Goal: Transaction & Acquisition: Purchase product/service

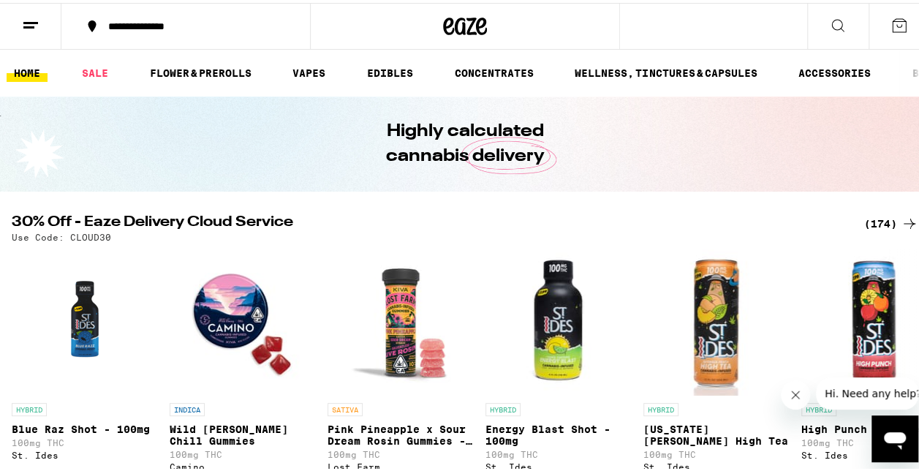
click at [881, 31] on button at bounding box center [899, 23] width 61 height 45
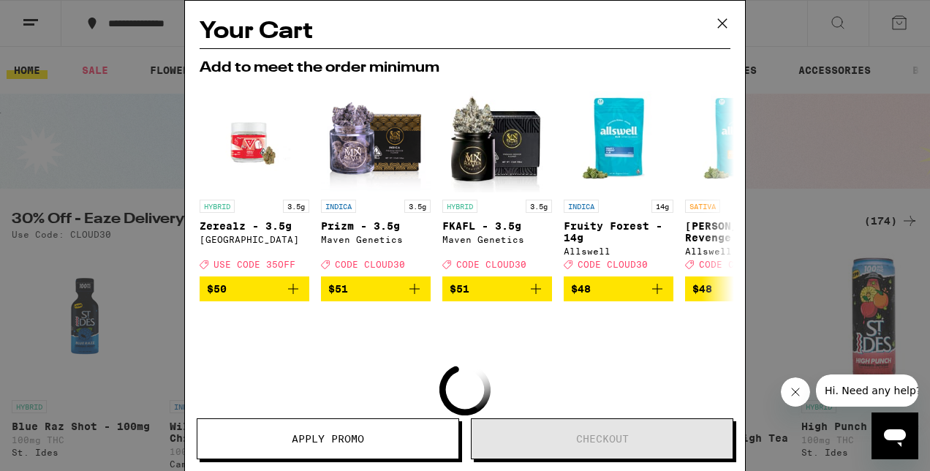
click at [723, 26] on icon at bounding box center [723, 23] width 22 height 22
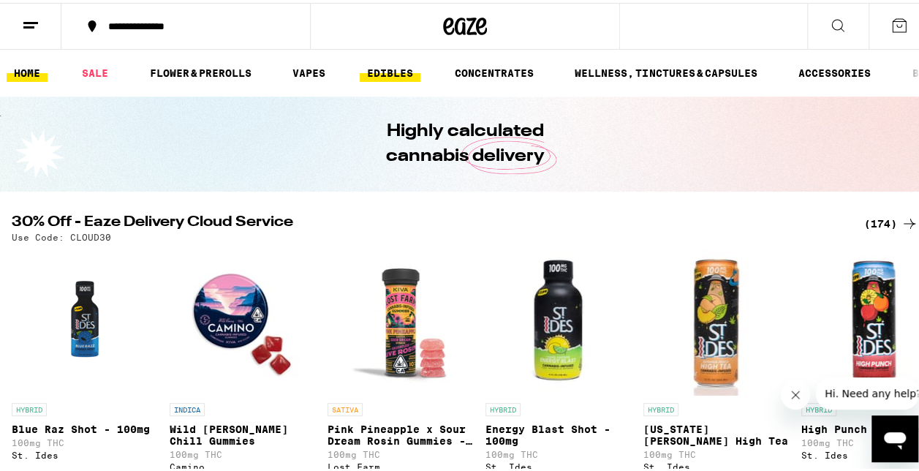
click at [393, 72] on link "EDIBLES" at bounding box center [390, 70] width 61 height 18
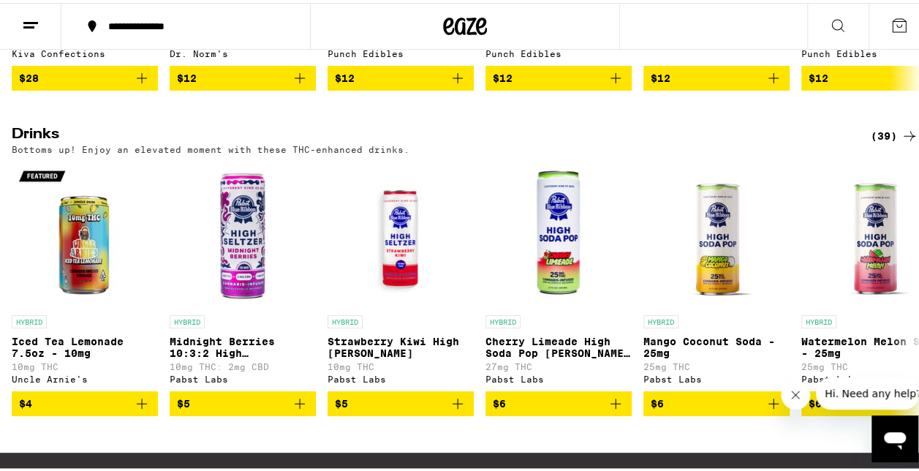
scroll to position [731, 0]
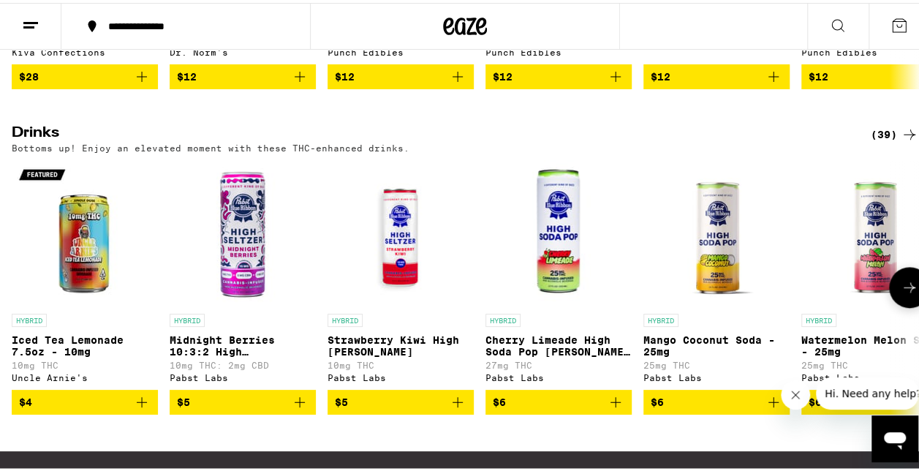
click at [889, 305] on button at bounding box center [909, 284] width 41 height 41
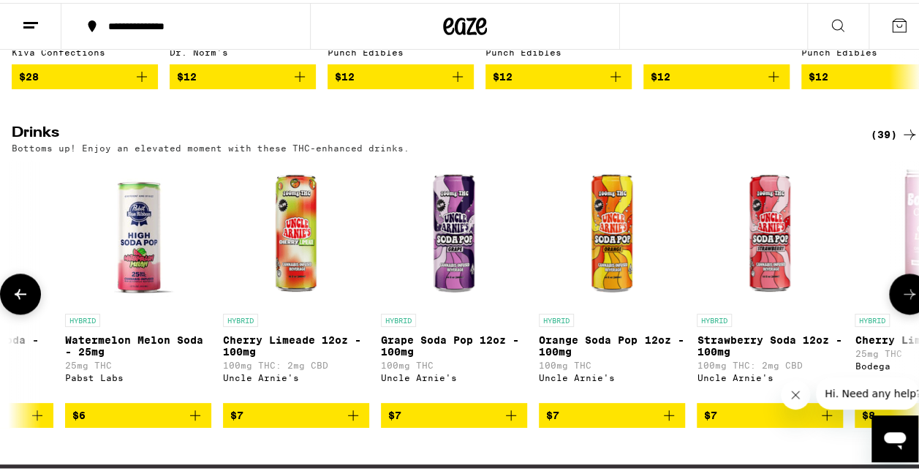
click at [889, 312] on button at bounding box center [909, 291] width 41 height 41
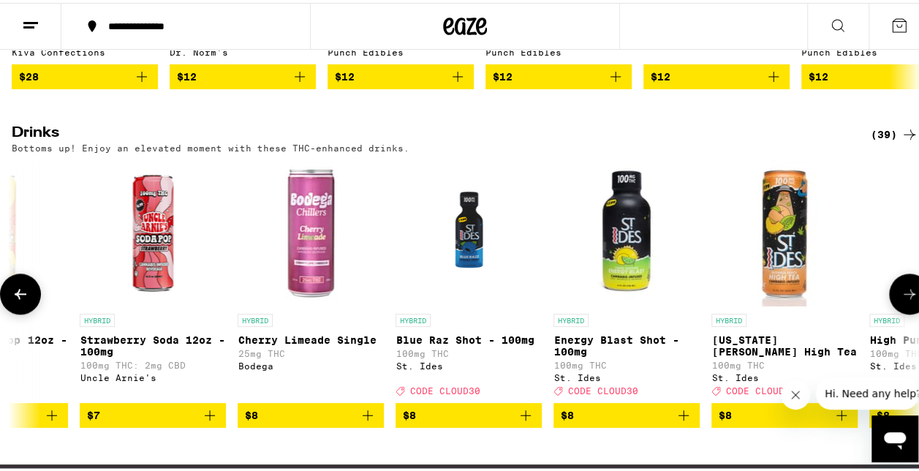
scroll to position [0, 1473]
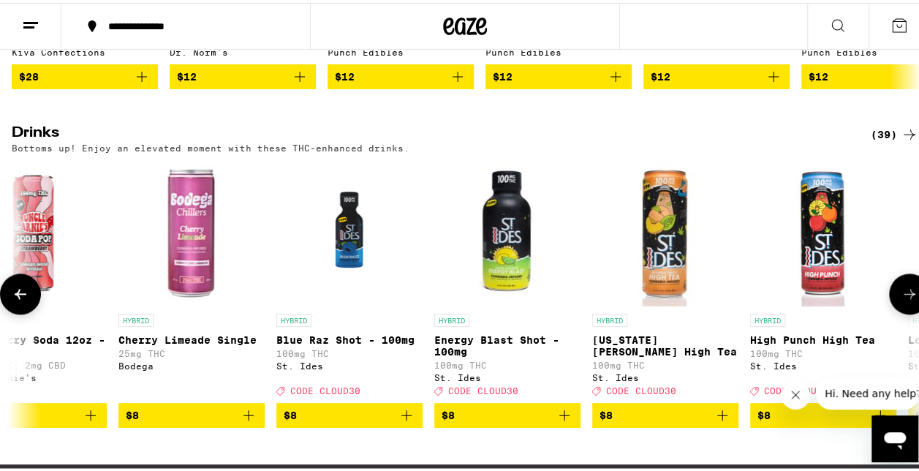
click at [889, 312] on button at bounding box center [909, 291] width 41 height 41
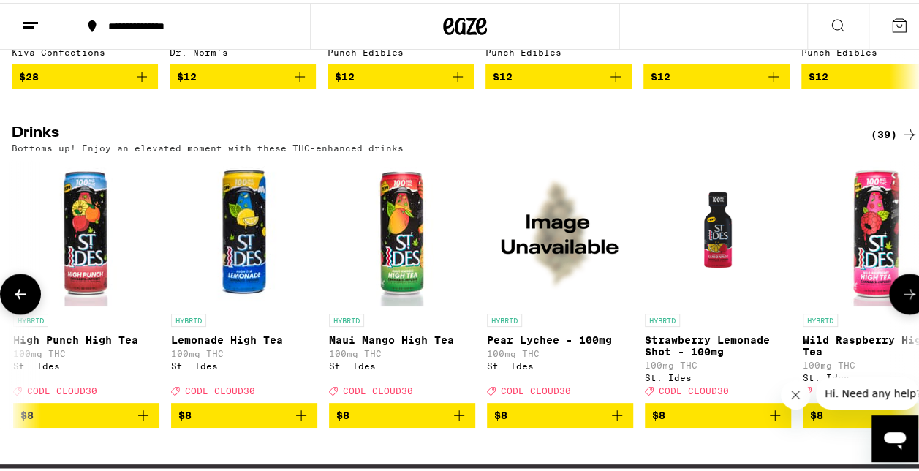
click at [889, 312] on button at bounding box center [909, 291] width 41 height 41
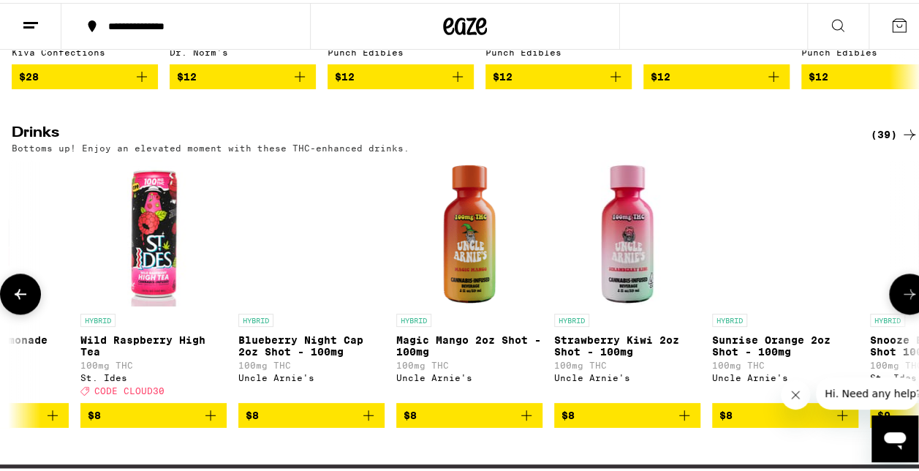
scroll to position [0, 2947]
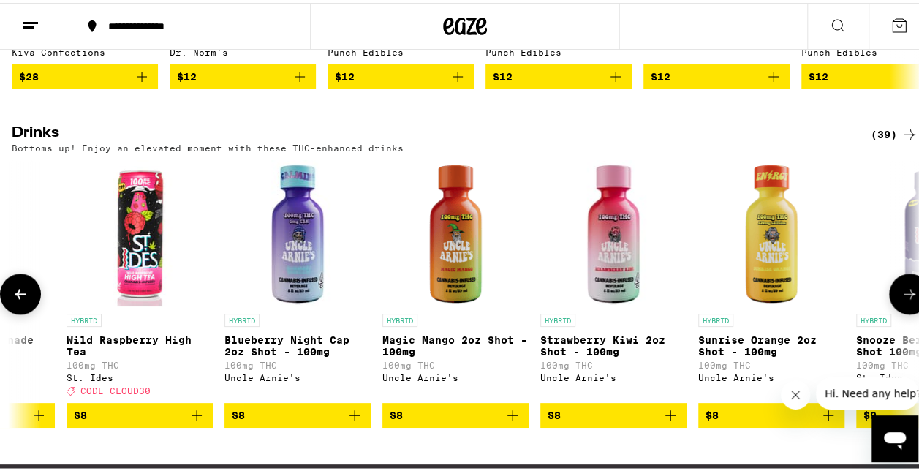
click at [903, 300] on icon at bounding box center [910, 291] width 18 height 18
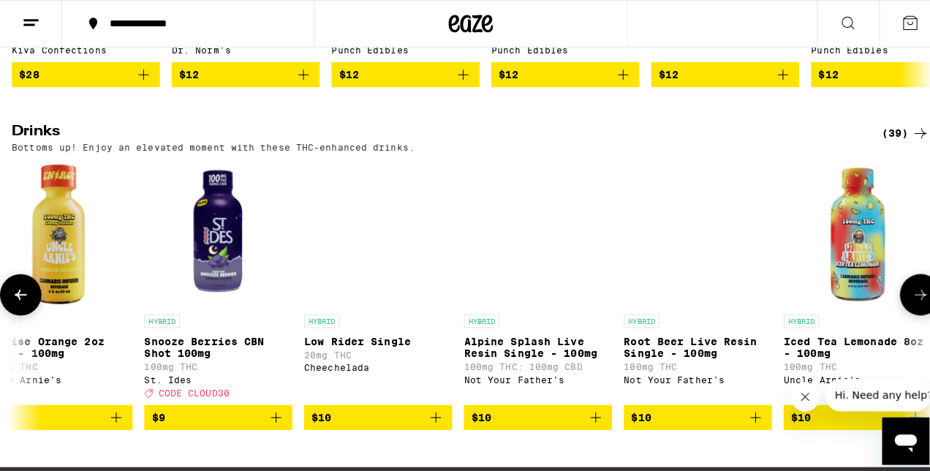
scroll to position [0, 3683]
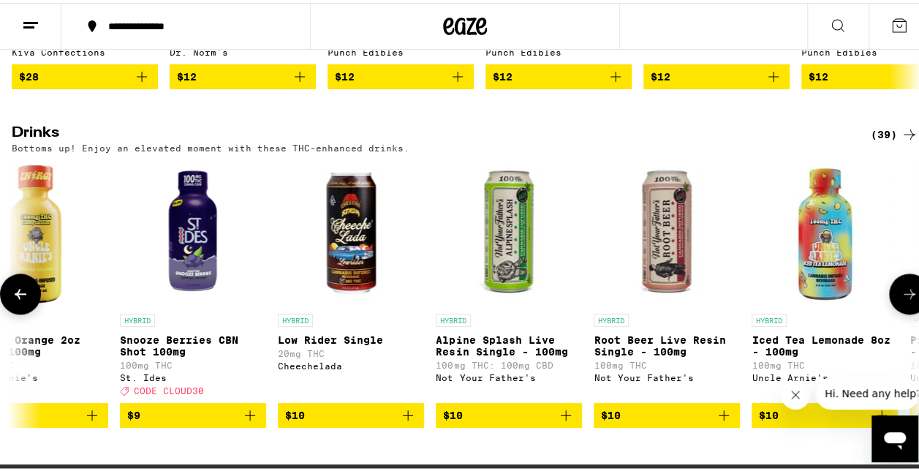
click at [817, 271] on img "Open page for Iced Tea Lemonade 8oz - 100mg from Uncle Arnie's" at bounding box center [825, 230] width 146 height 146
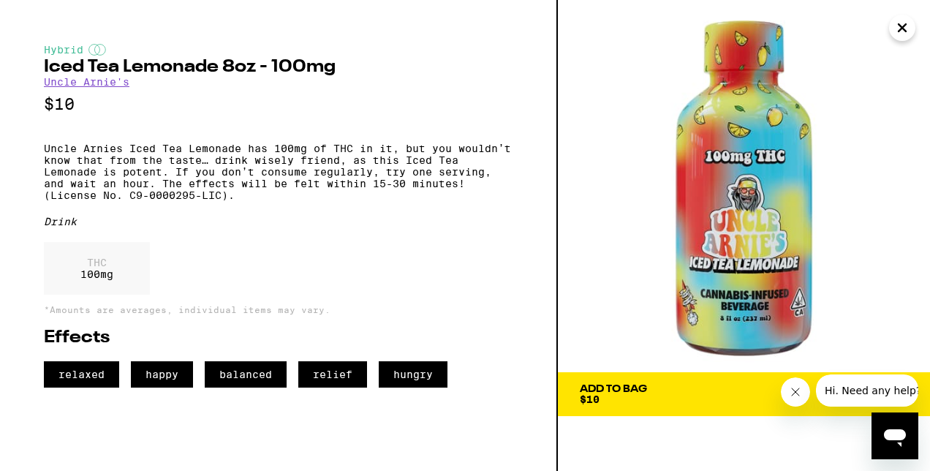
click at [666, 391] on span "Add To Bag $10" at bounding box center [744, 394] width 328 height 20
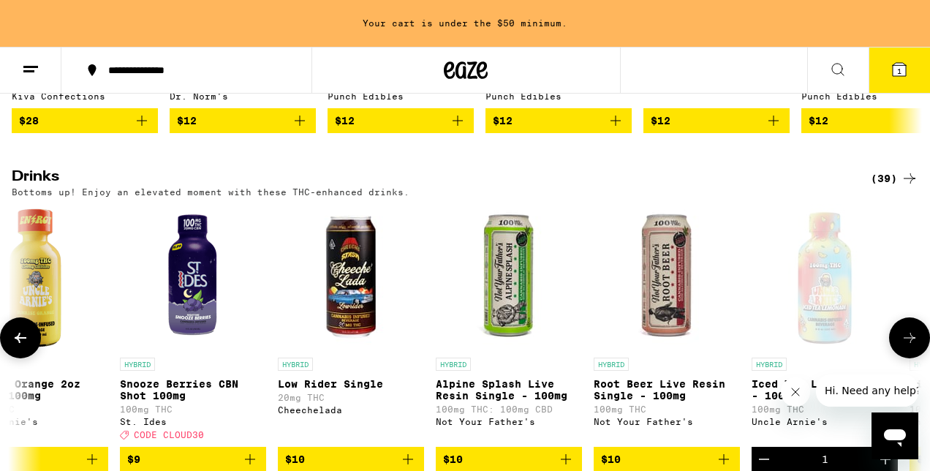
scroll to position [778, 0]
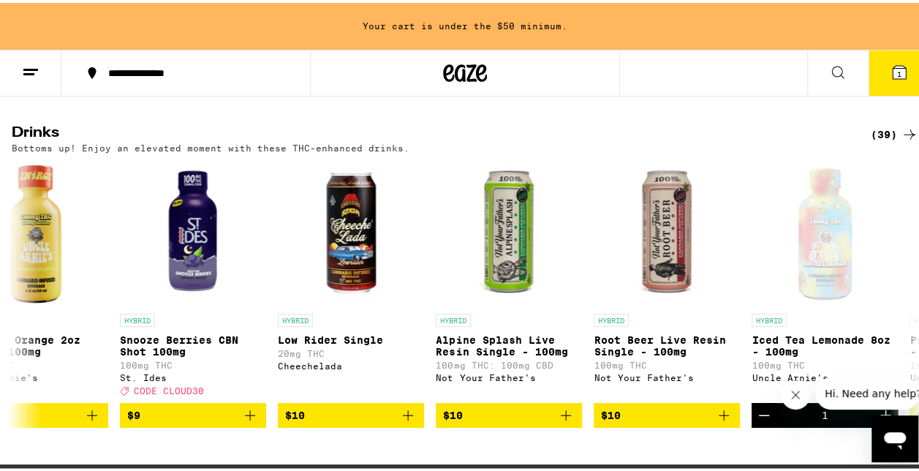
click at [893, 64] on icon at bounding box center [899, 69] width 13 height 13
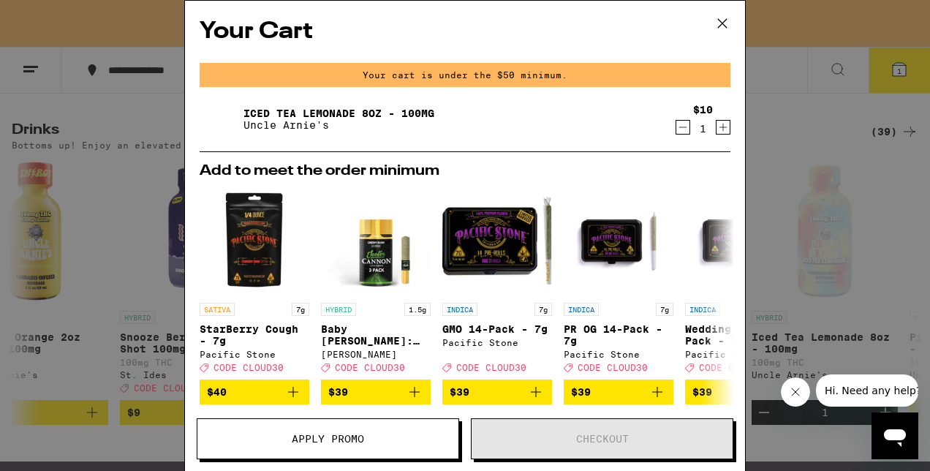
click at [717, 127] on icon "Increment" at bounding box center [723, 127] width 13 height 18
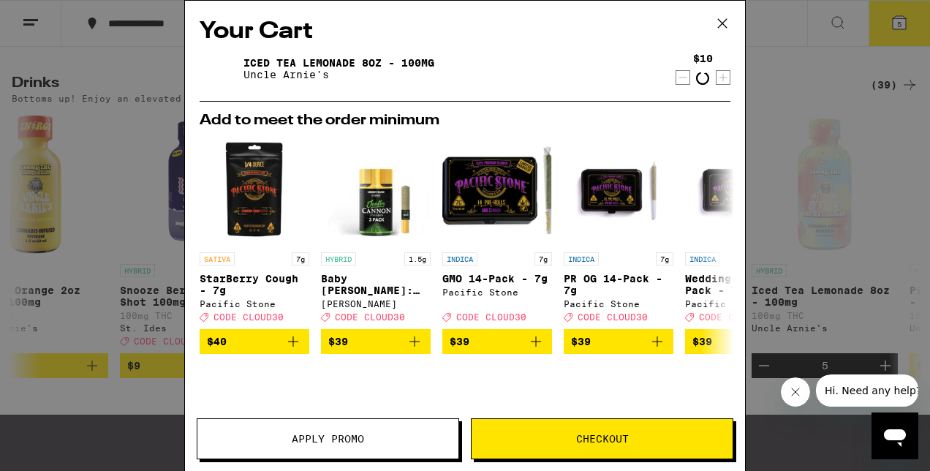
scroll to position [731, 0]
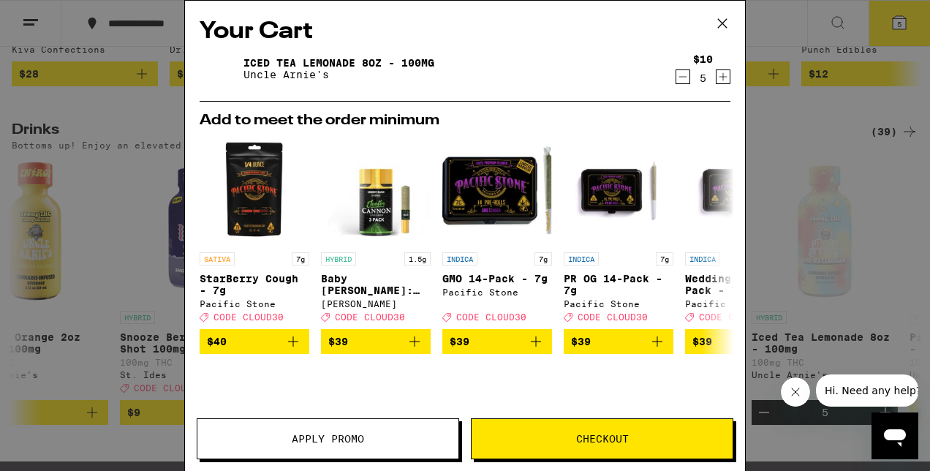
click at [717, 80] on icon "Increment" at bounding box center [723, 77] width 13 height 18
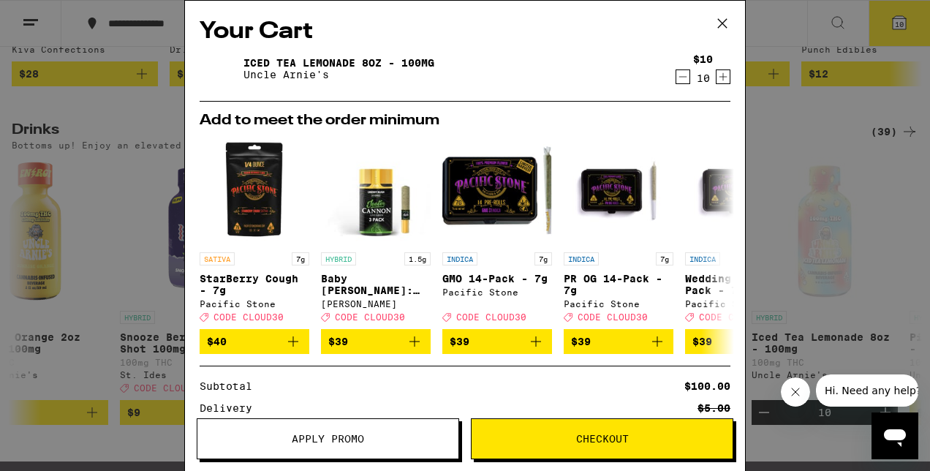
click at [717, 80] on icon "Increment" at bounding box center [723, 77] width 13 height 18
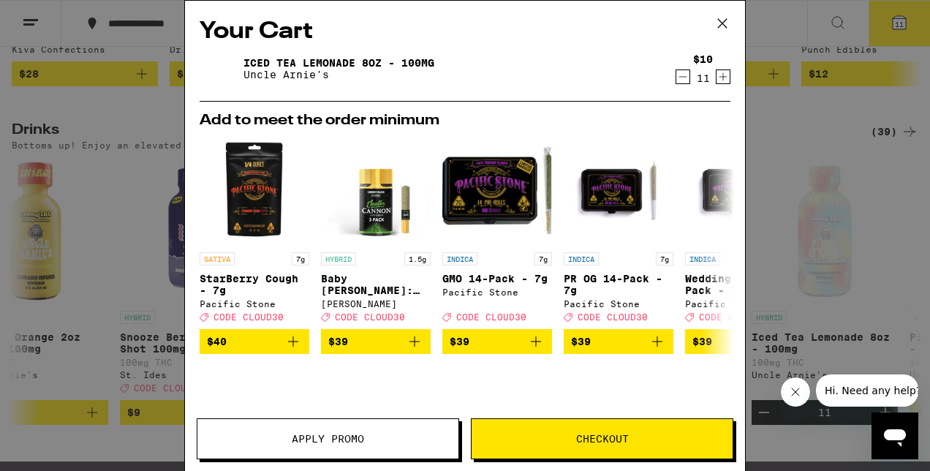
click at [717, 80] on icon "Increment" at bounding box center [723, 77] width 13 height 18
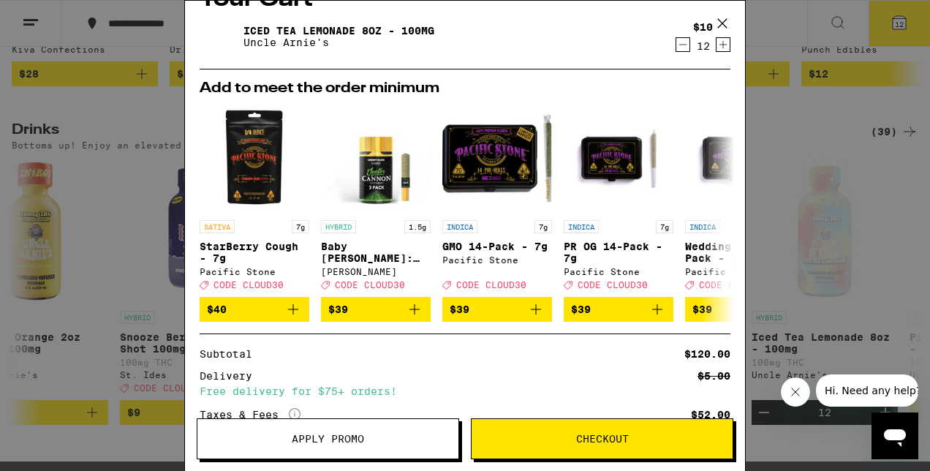
scroll to position [0, 0]
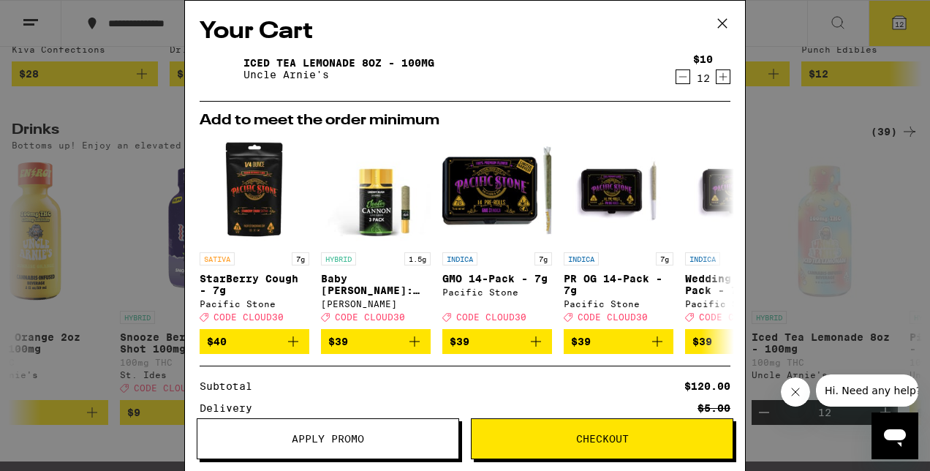
click at [677, 77] on icon "Decrement" at bounding box center [683, 77] width 13 height 18
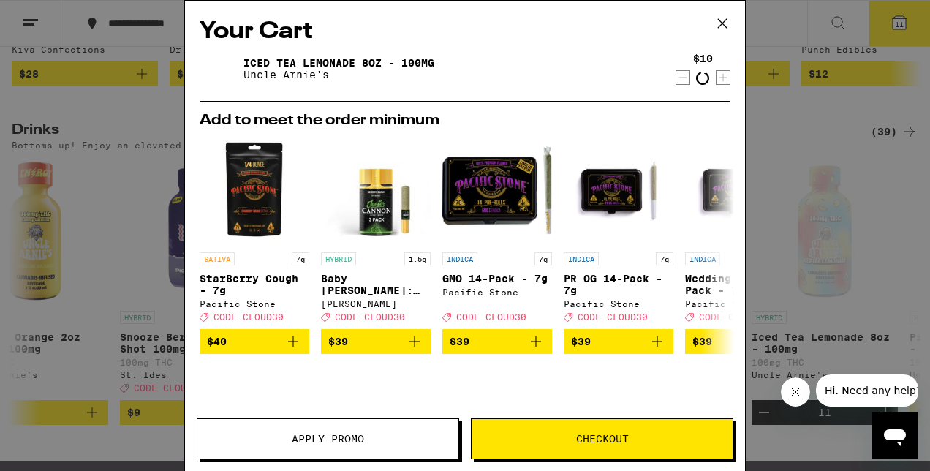
click at [677, 77] on icon "Decrement" at bounding box center [683, 78] width 13 height 18
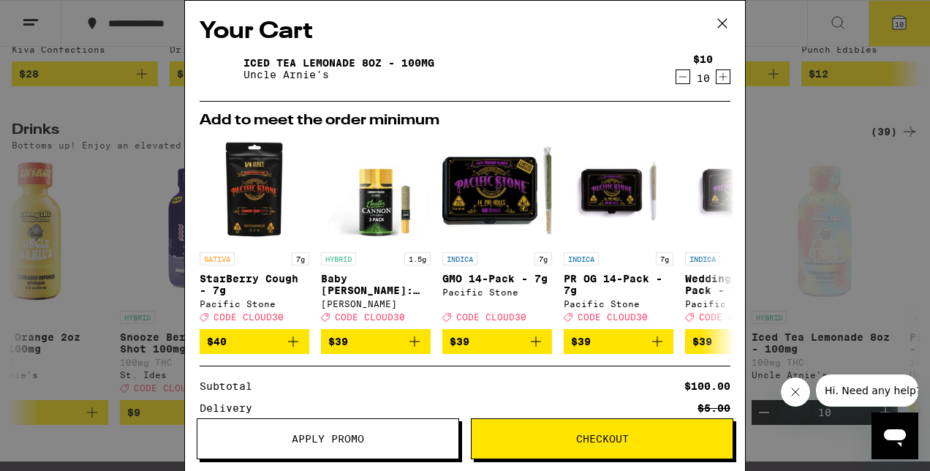
click at [625, 434] on span "Checkout" at bounding box center [602, 439] width 53 height 10
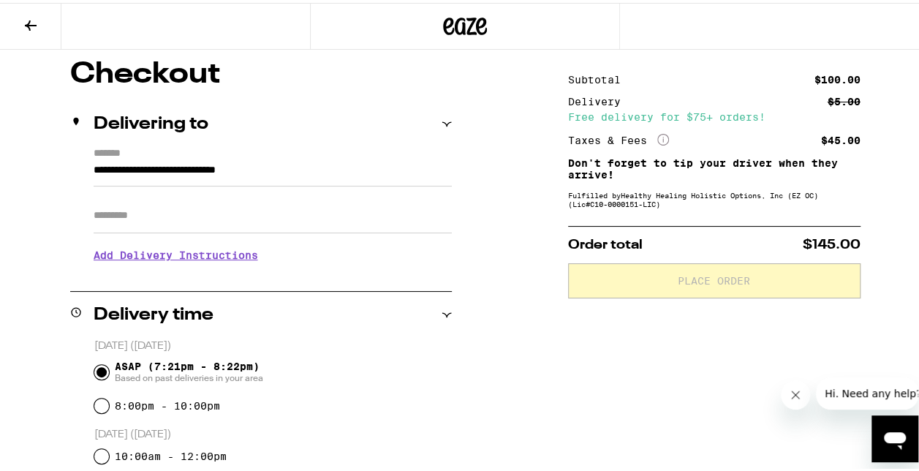
scroll to position [146, 0]
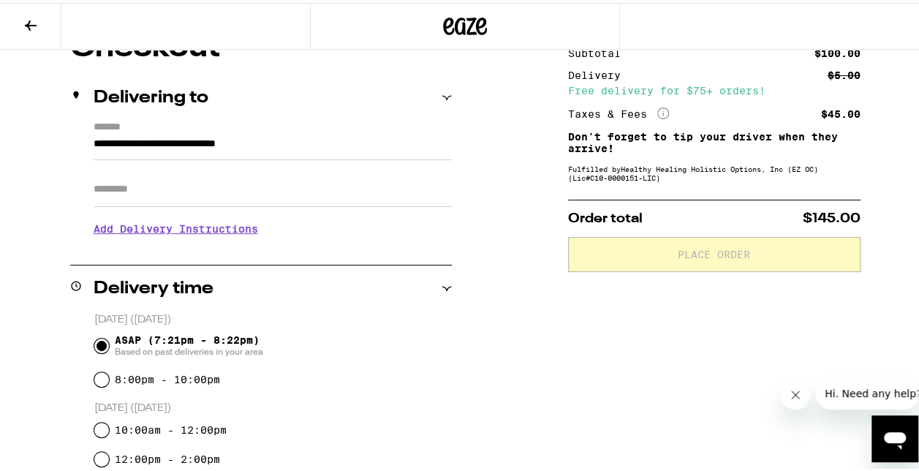
click at [178, 181] on input "Apt/Suite" at bounding box center [273, 186] width 358 height 35
click at [547, 399] on div "**********" at bounding box center [465, 418] width 930 height 775
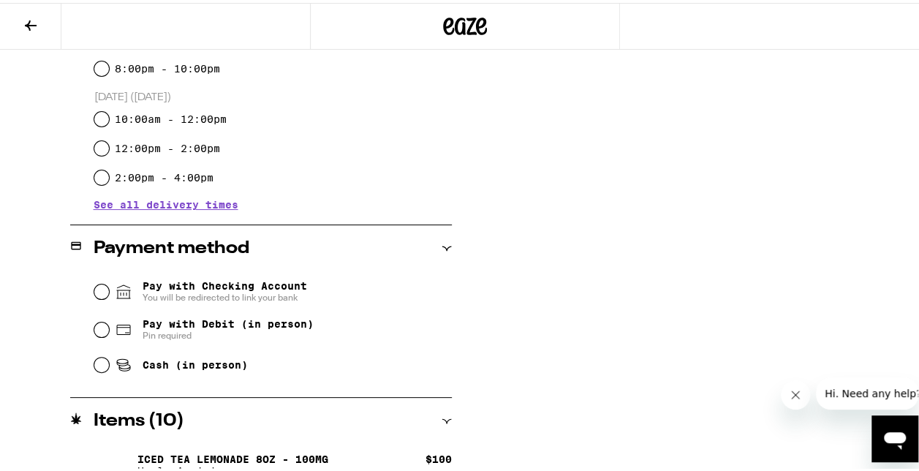
scroll to position [480, 0]
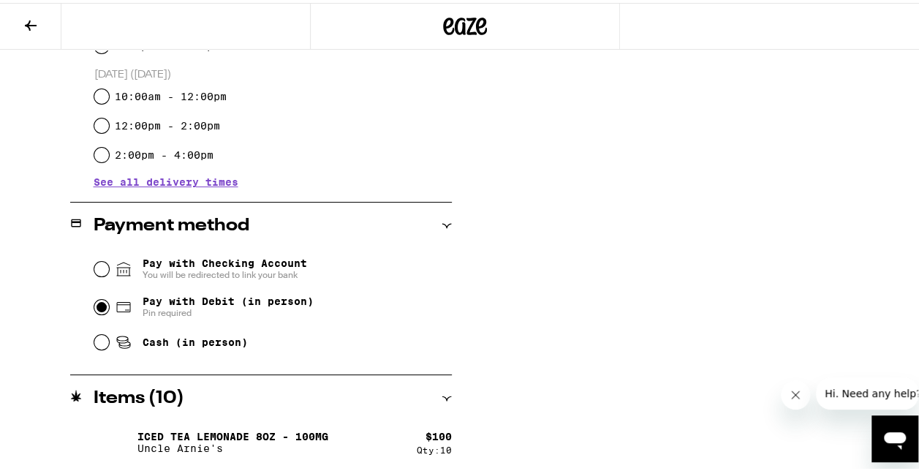
click at [102, 311] on input "Pay with Debit (in person) Pin required" at bounding box center [101, 304] width 15 height 15
radio input "true"
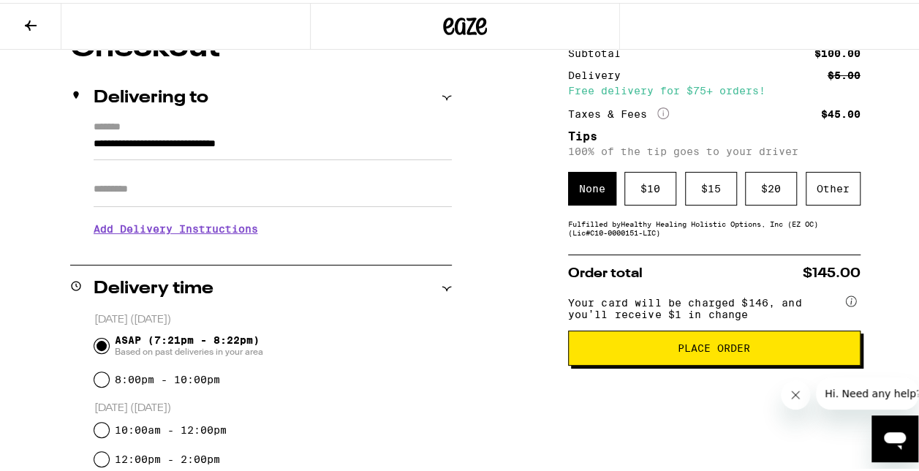
scroll to position [114, 0]
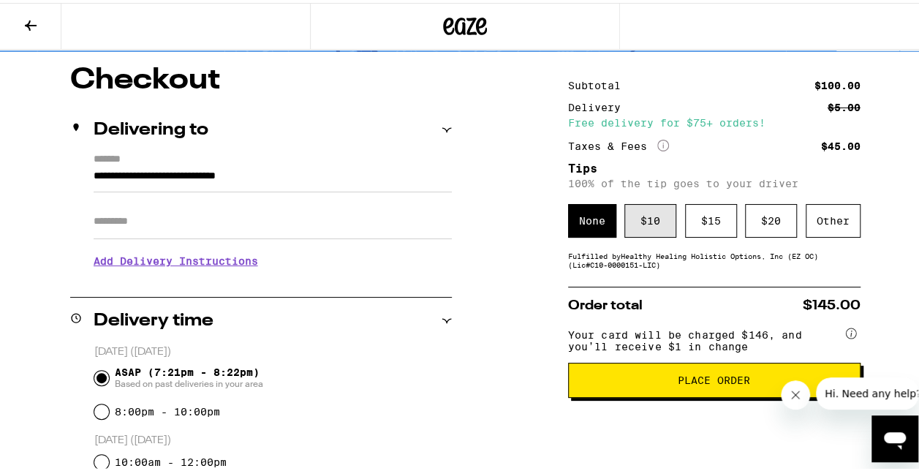
click at [657, 218] on div "$ 10" at bounding box center [651, 218] width 52 height 34
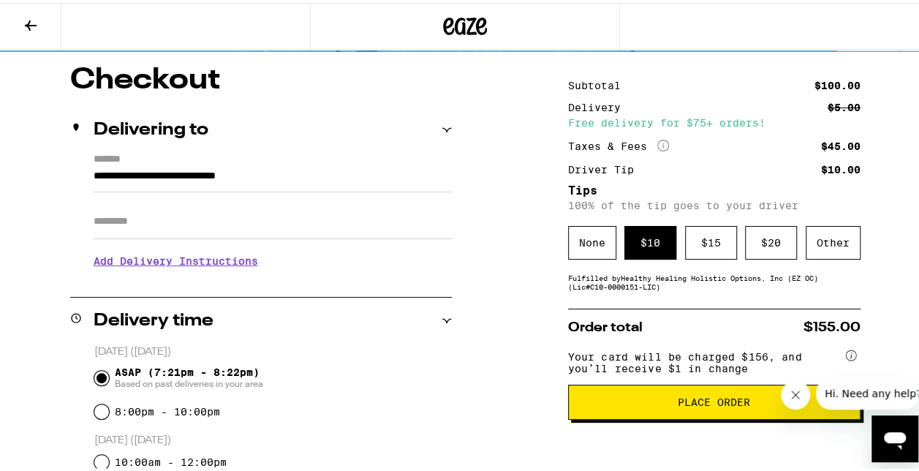
click at [697, 404] on span "Place Order" at bounding box center [714, 399] width 72 height 10
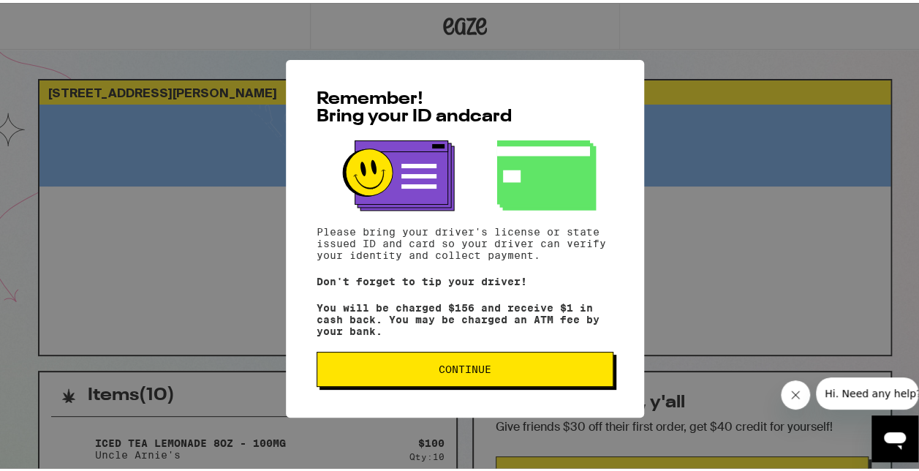
click at [455, 370] on span "Continue" at bounding box center [465, 366] width 53 height 10
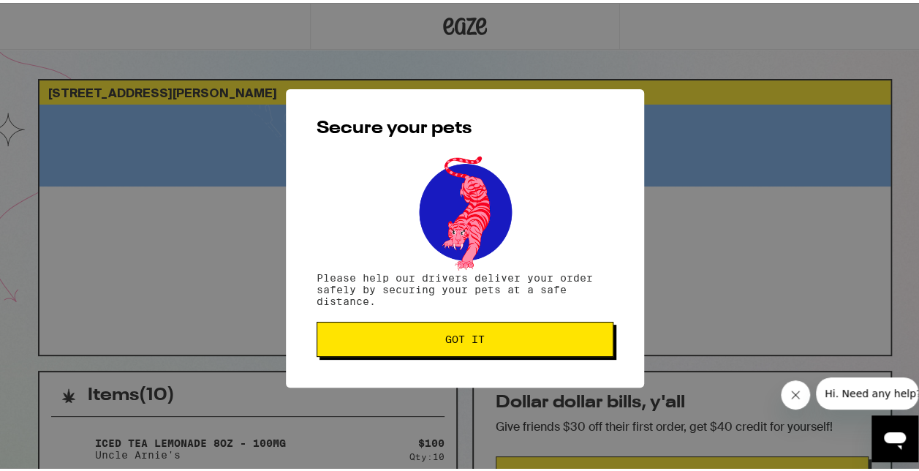
click at [455, 337] on span "Got it" at bounding box center [464, 336] width 39 height 10
